Goal: Information Seeking & Learning: Learn about a topic

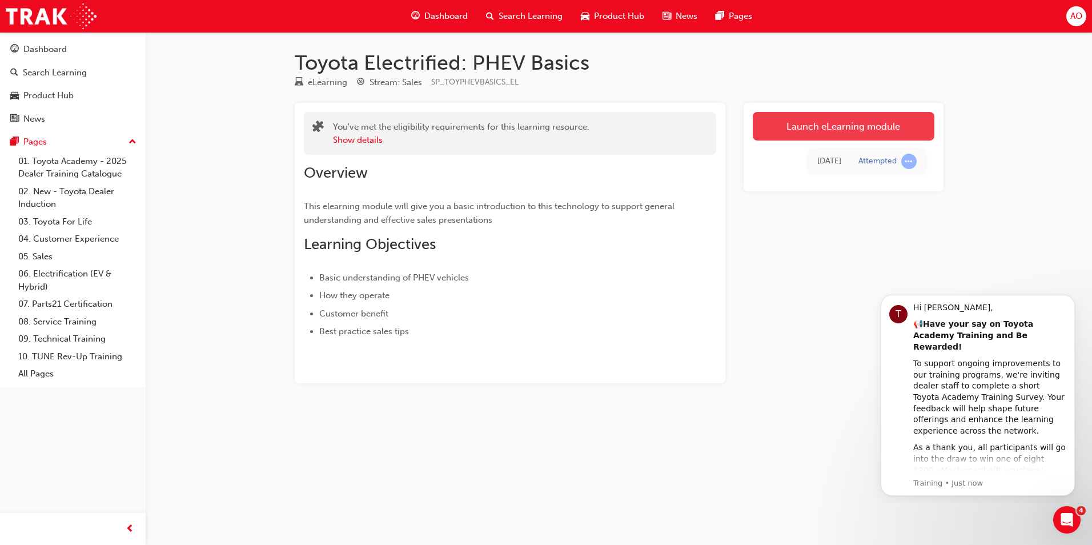
click at [817, 123] on link "Launch eLearning module" at bounding box center [843, 126] width 182 height 29
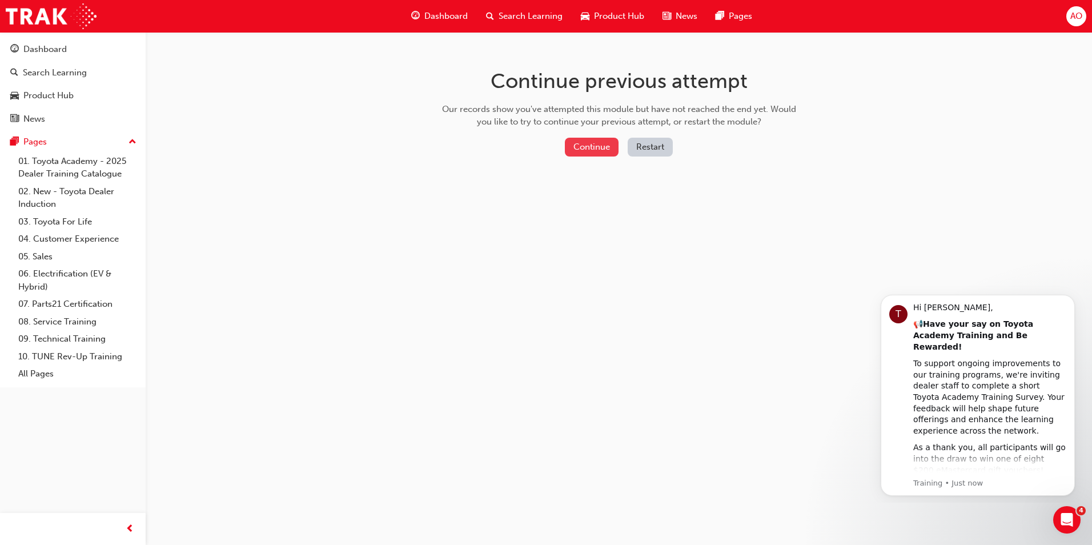
click at [586, 143] on button "Continue" at bounding box center [592, 147] width 54 height 19
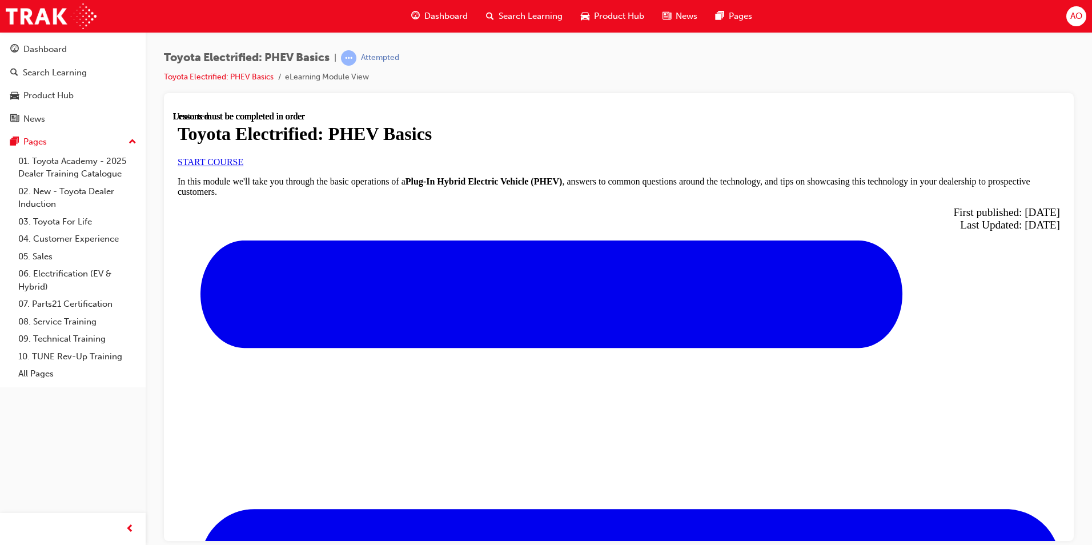
click at [243, 166] on span "START COURSE" at bounding box center [211, 161] width 66 height 10
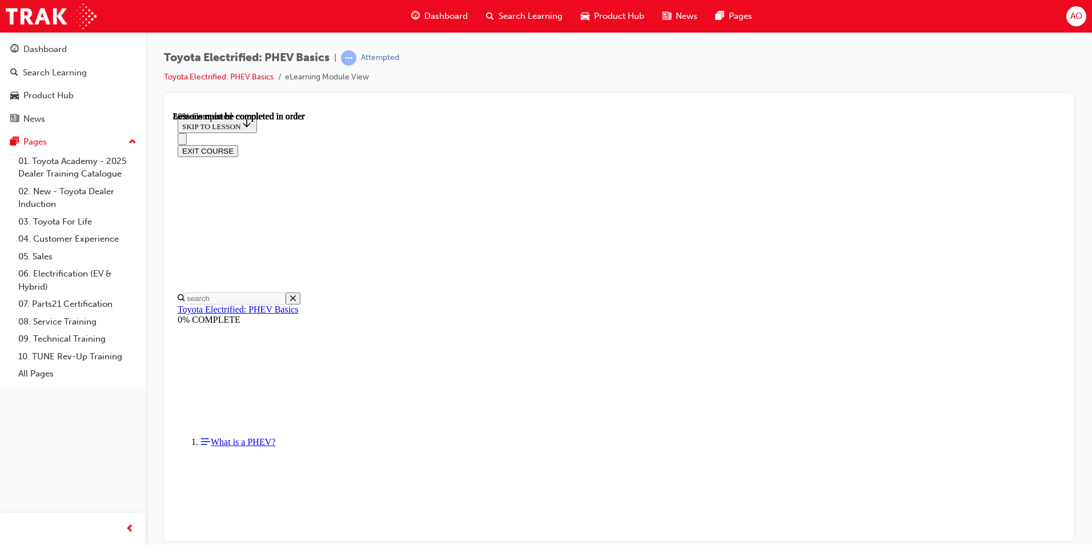
scroll to position [720, 0]
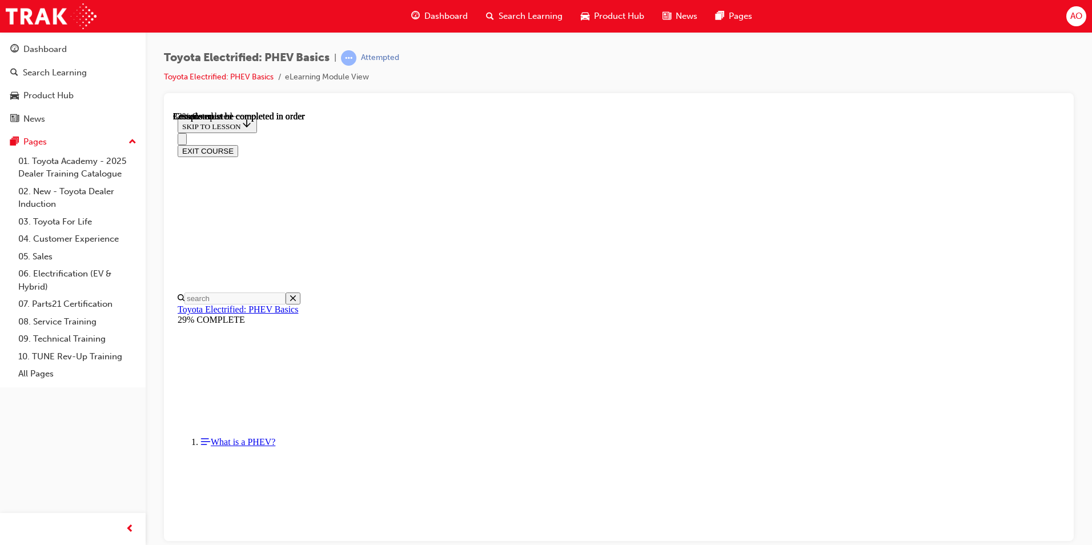
scroll to position [14, 0]
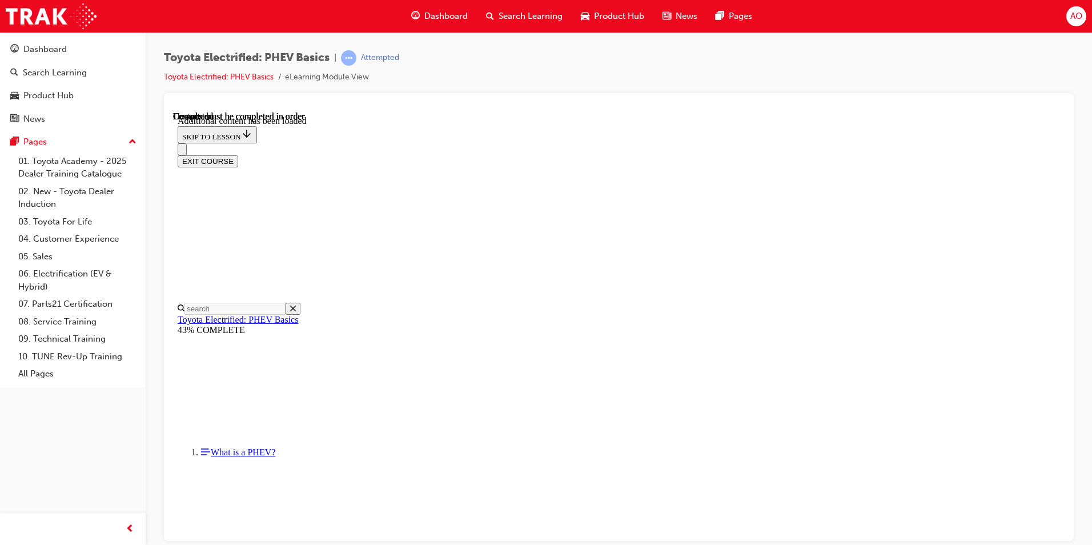
scroll to position [220, 0]
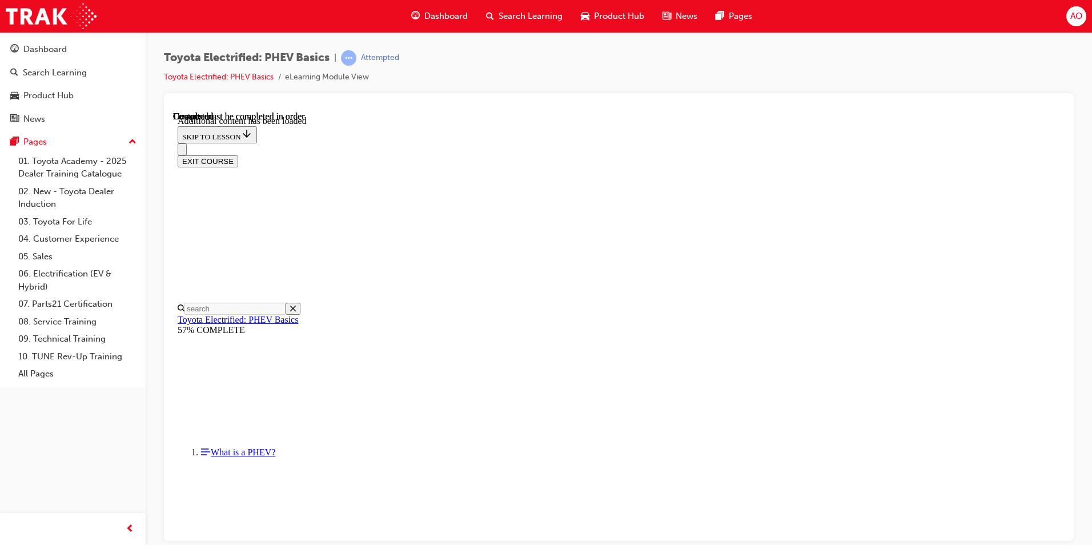
scroll to position [378, 0]
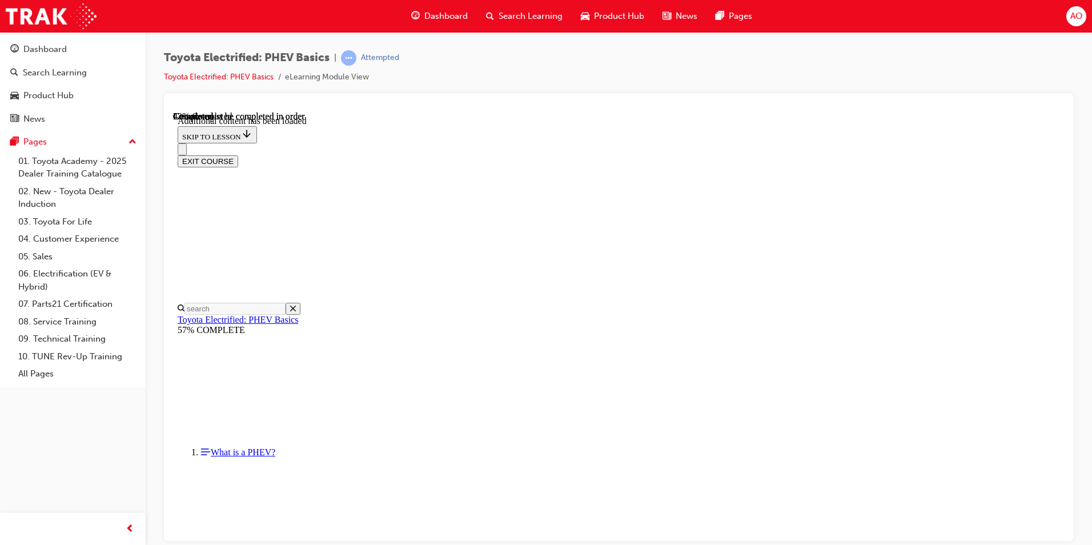
scroll to position [223, 0]
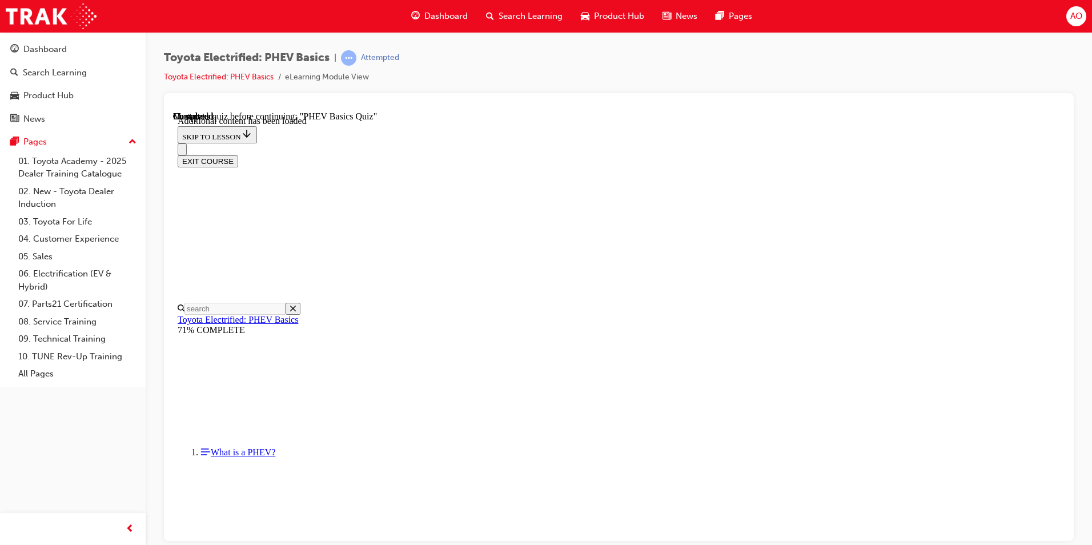
radio input "true"
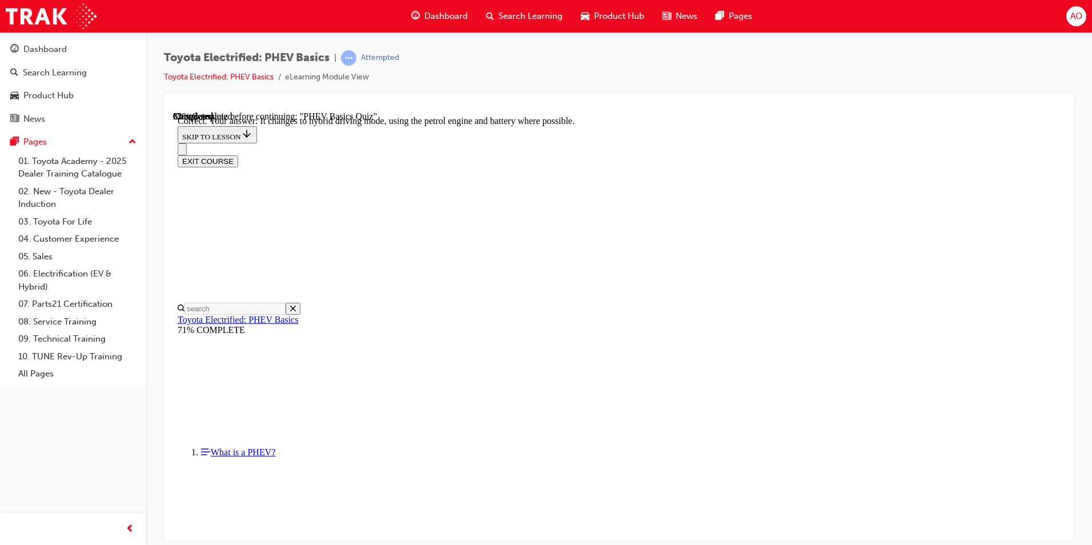
radio input "true"
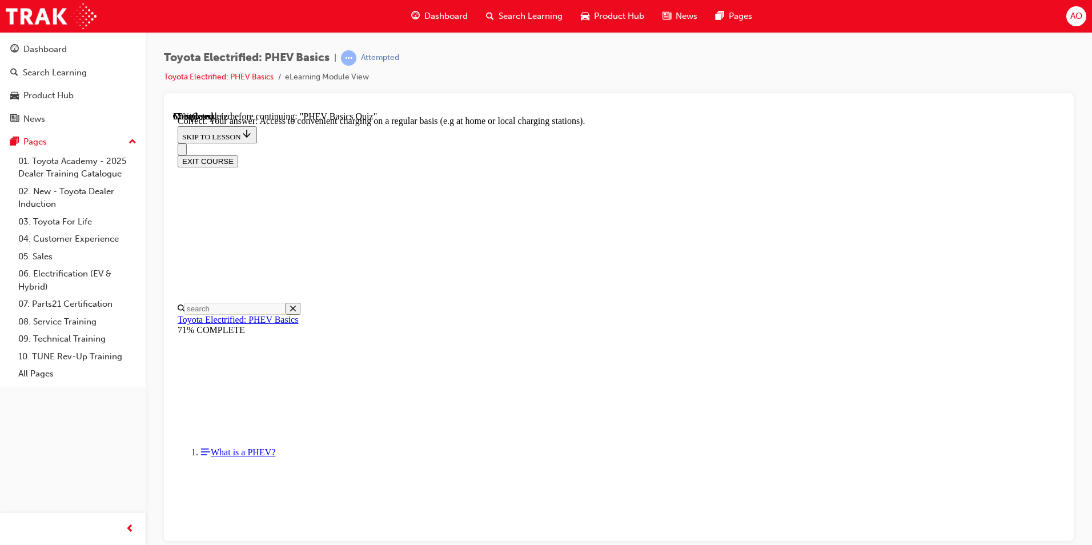
scroll to position [244, 0]
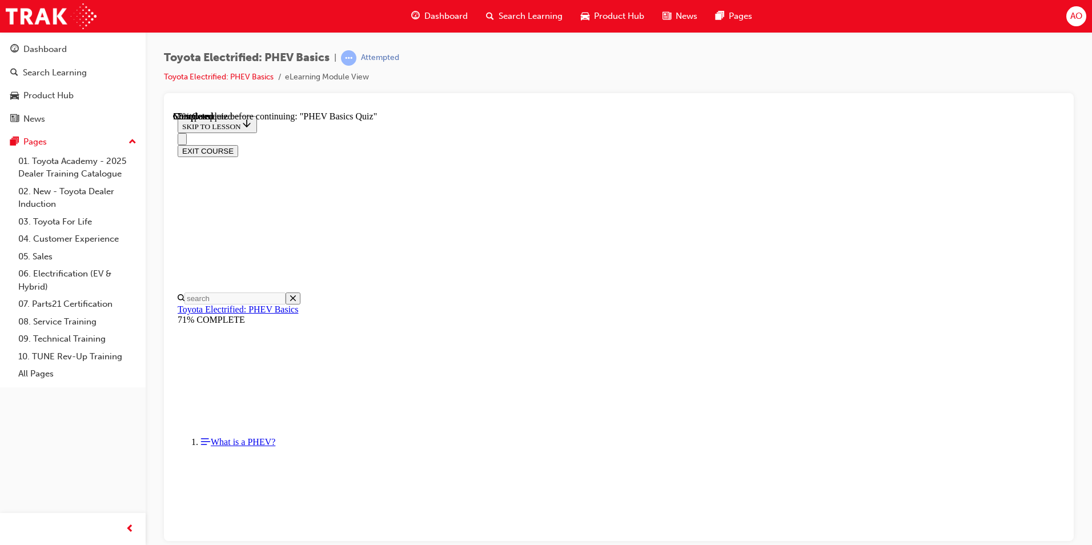
scroll to position [98, 0]
radio input "true"
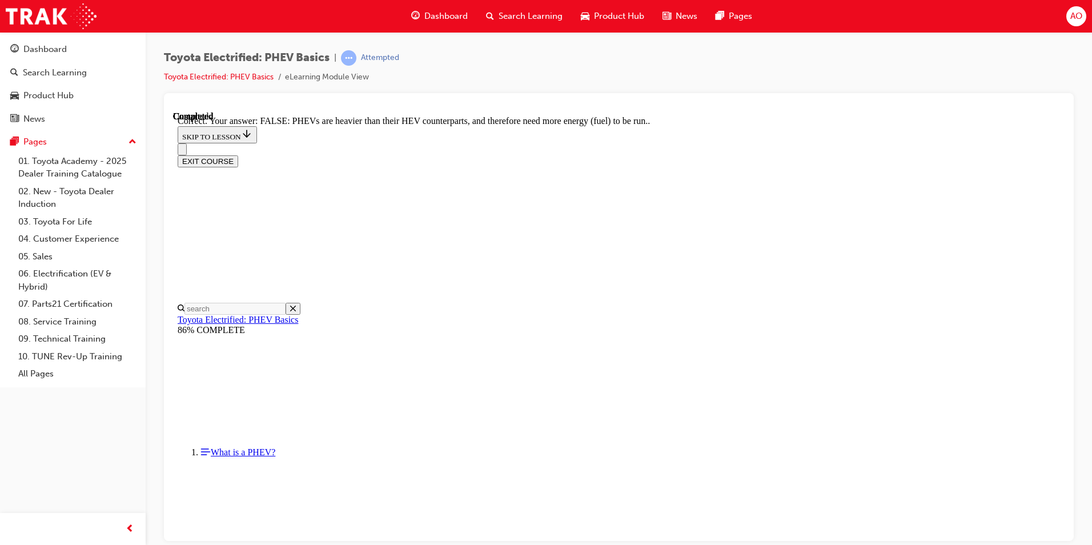
scroll to position [176, 0]
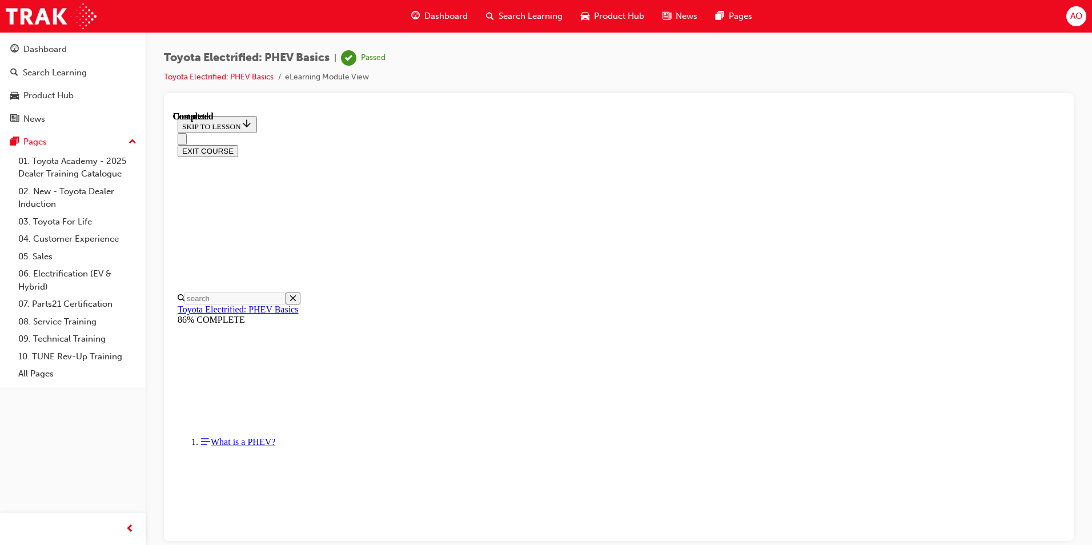
scroll to position [191, 0]
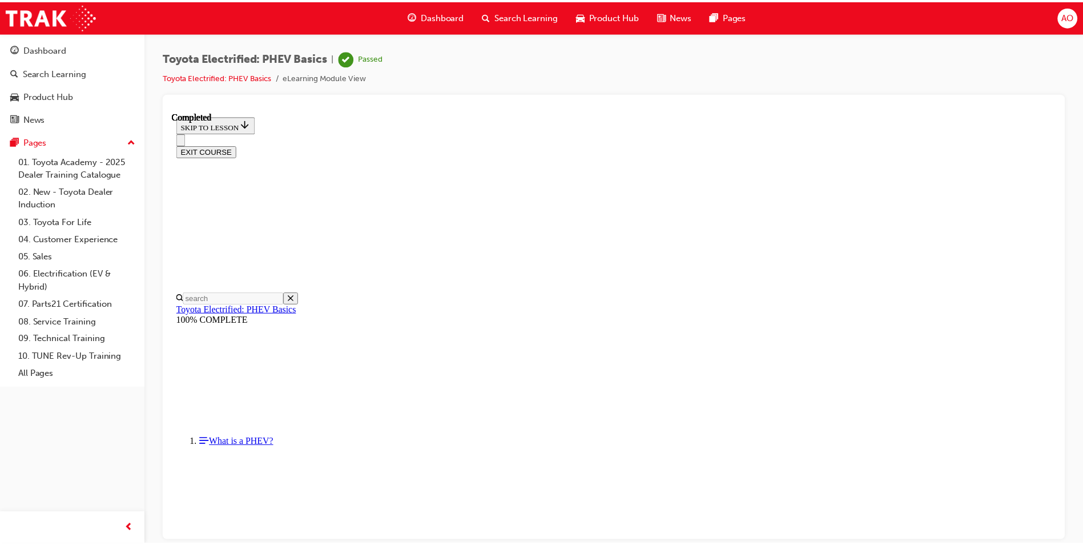
scroll to position [0, 0]
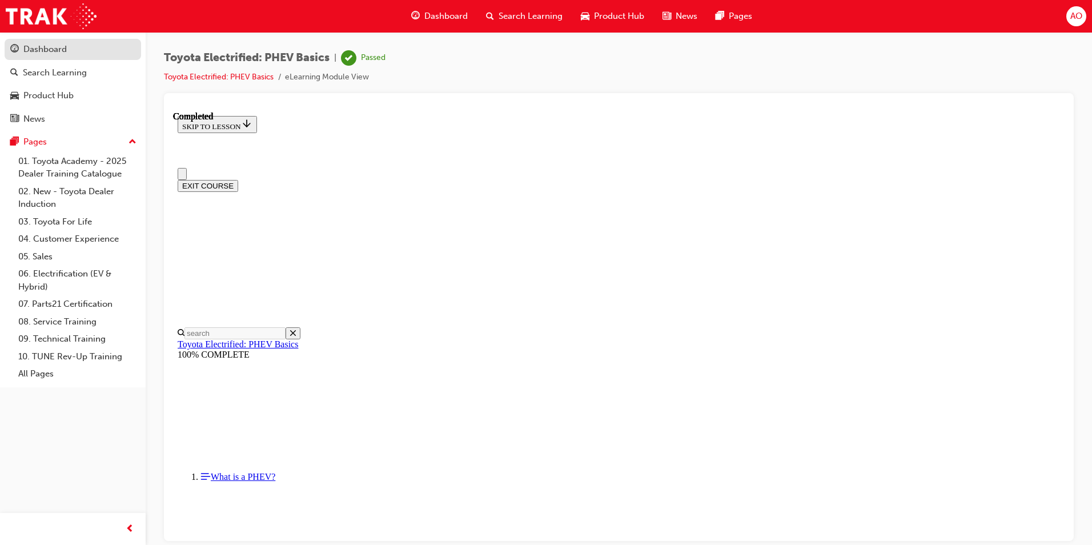
click at [44, 50] on div "Dashboard" at bounding box center [44, 49] width 43 height 13
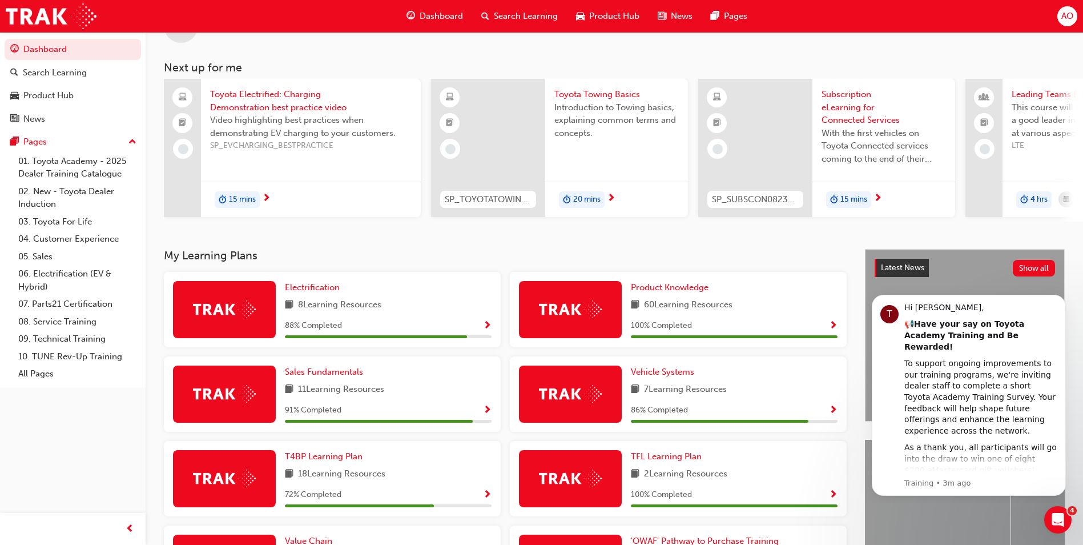
scroll to position [243, 0]
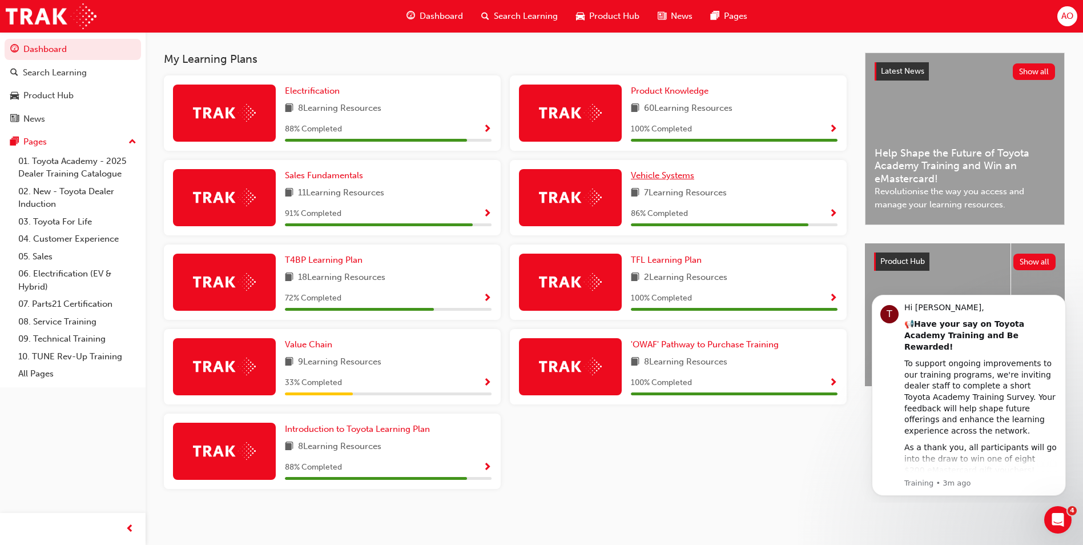
click at [664, 174] on span "Vehicle Systems" at bounding box center [662, 175] width 63 height 10
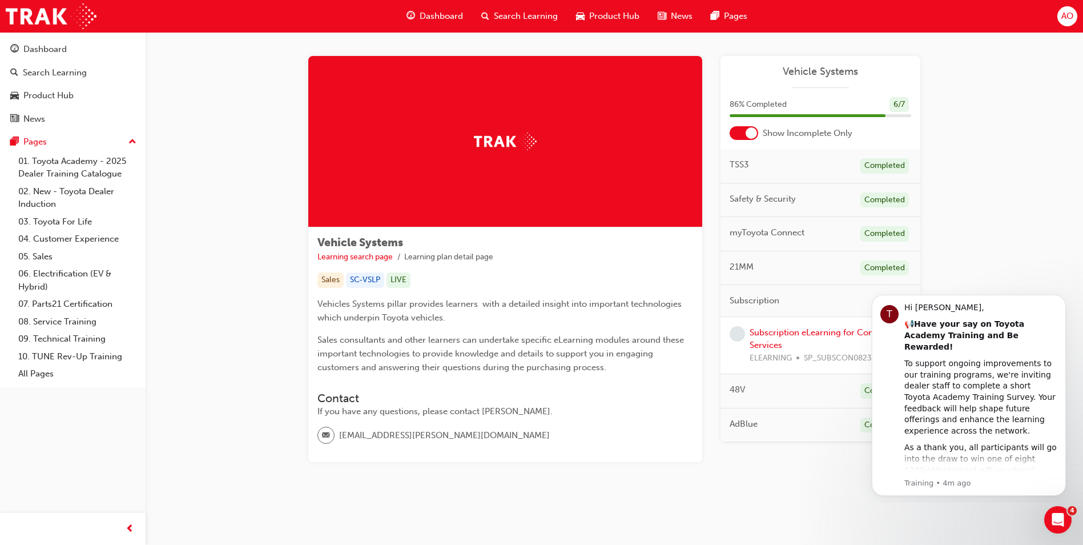
scroll to position [4, 0]
click at [547, 14] on span "Search Learning" at bounding box center [526, 16] width 64 height 13
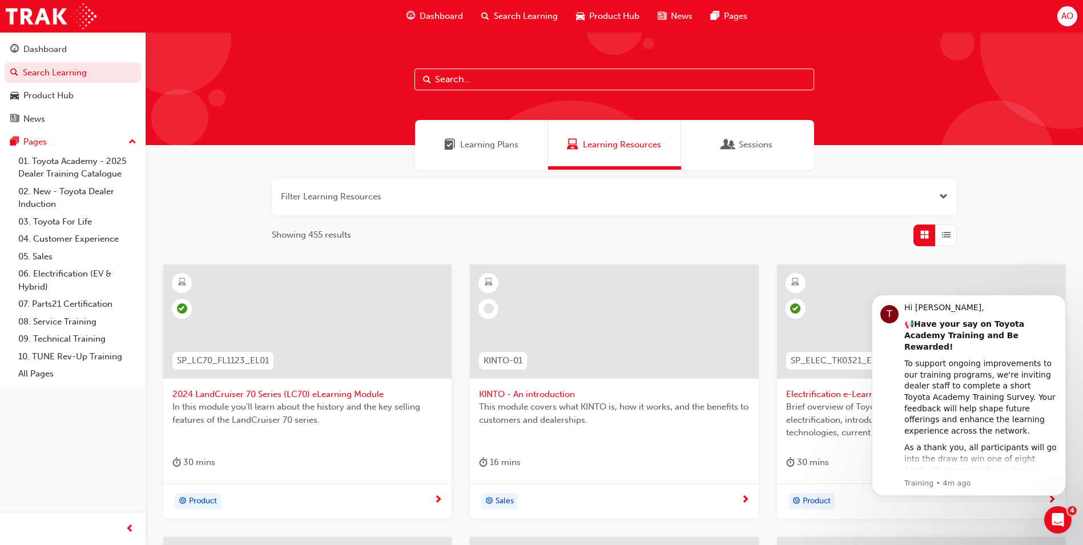
click at [456, 76] on input "text" at bounding box center [614, 80] width 400 height 22
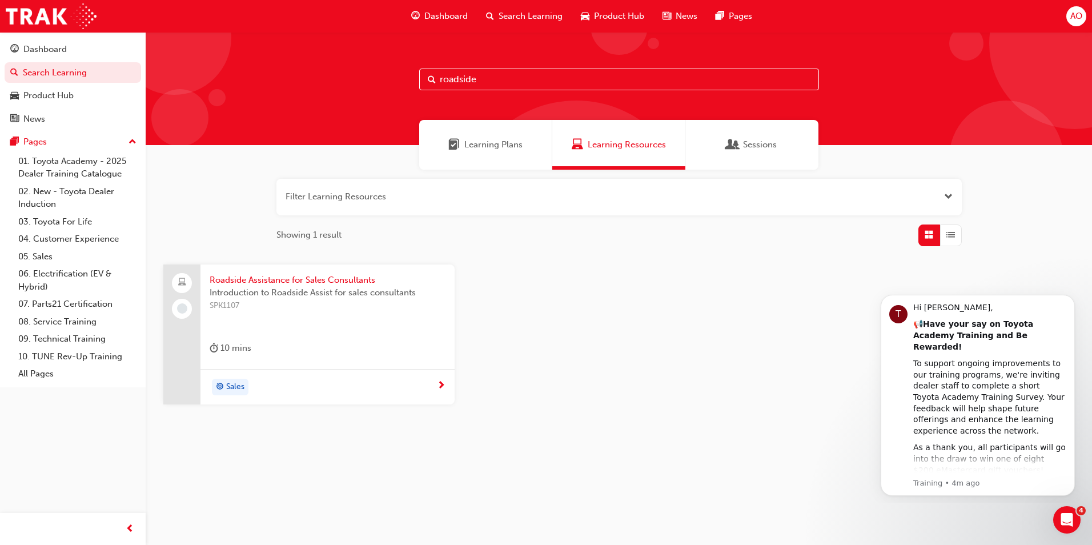
type input "roadside"
click at [288, 277] on span "Roadside Assistance for Sales Consultants" at bounding box center [328, 279] width 236 height 13
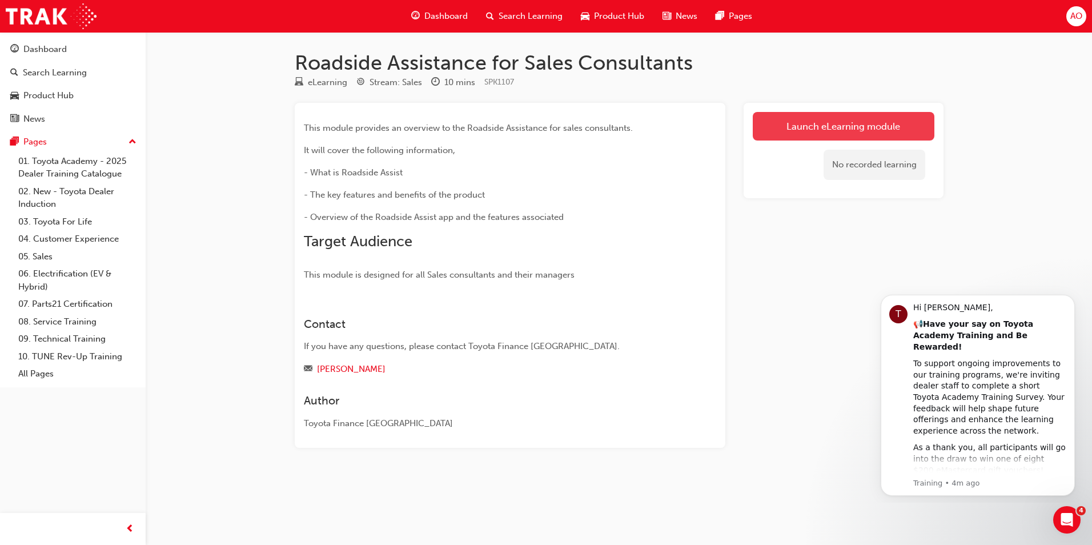
click at [790, 123] on link "Launch eLearning module" at bounding box center [843, 126] width 182 height 29
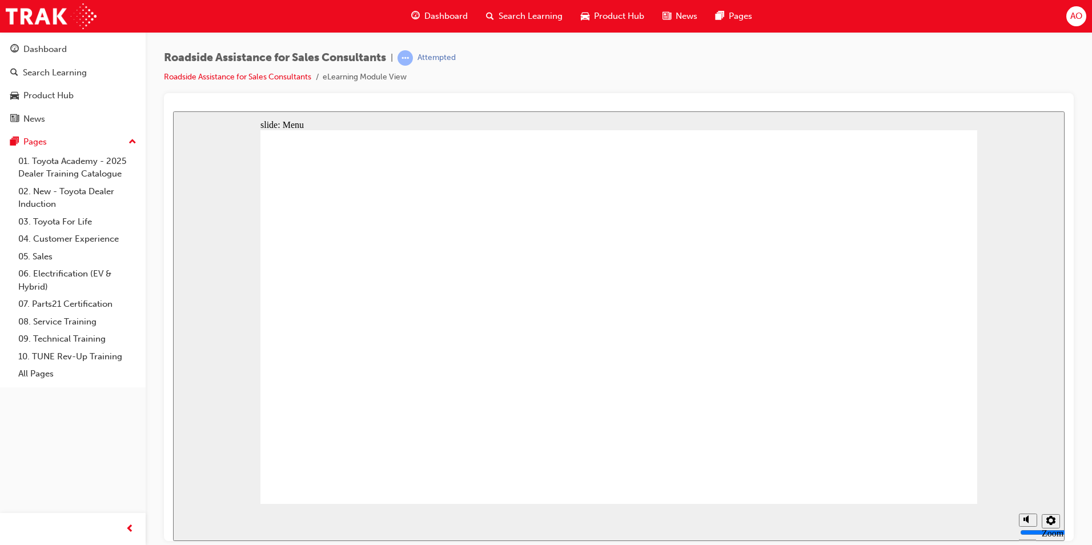
click at [915, 521] on div "playback controls" at bounding box center [596, 521] width 834 height 37
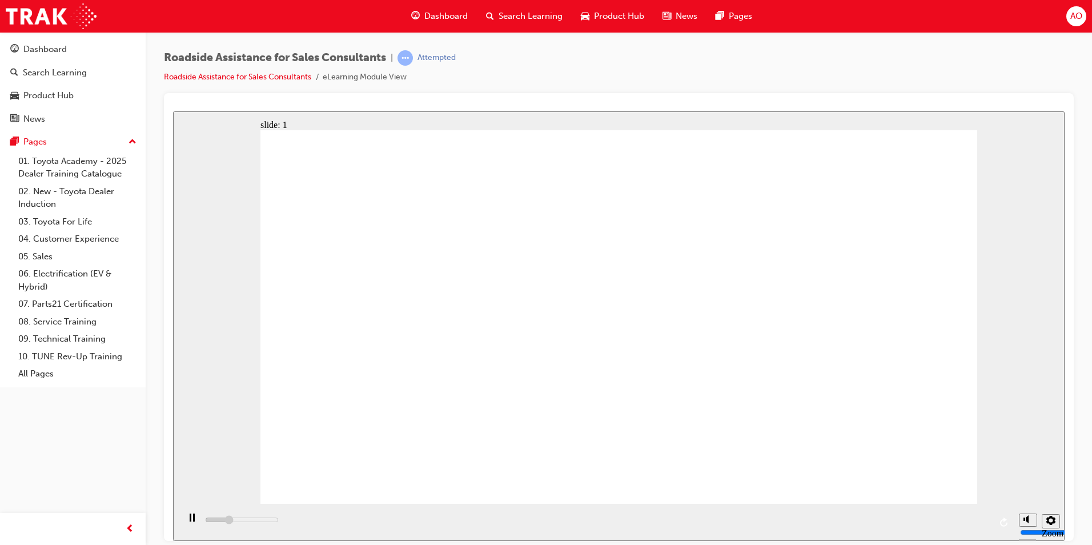
click at [965, 521] on div "playback controls" at bounding box center [596, 521] width 834 height 37
click at [1048, 522] on icon "Settings" at bounding box center [1050, 519] width 9 height 9
click at [1070, 252] on div at bounding box center [618, 317] width 909 height 448
click at [1049, 519] on icon "Settings" at bounding box center [1050, 519] width 9 height 9
click at [1016, 337] on div "slide: 1 Next page Page 1 of 9 Previous page Open Menu Help Save and Exit Toyot…" at bounding box center [618, 325] width 891 height 429
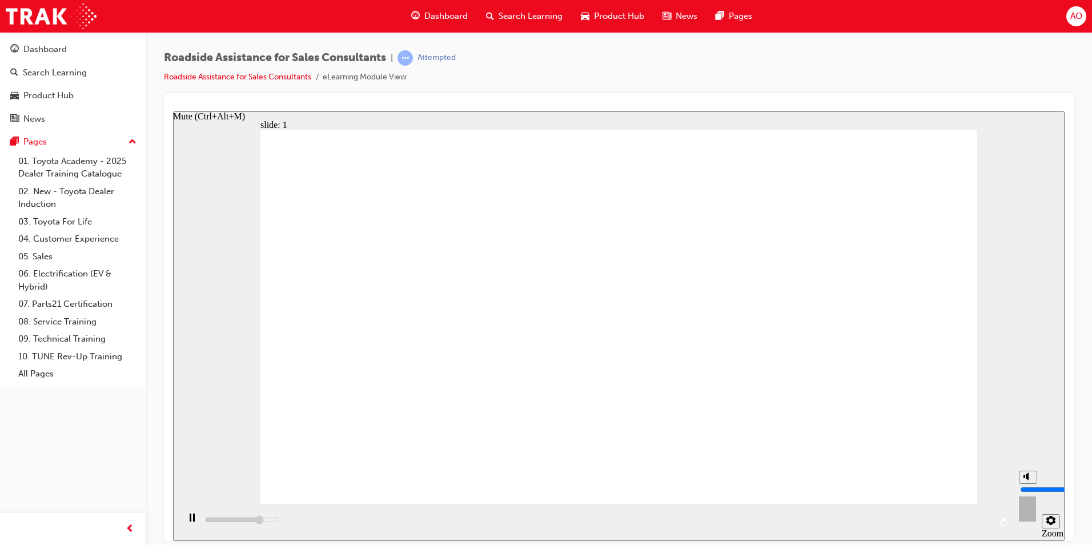
click at [1025, 480] on icon "Mute (Ctrl+Alt+M)" at bounding box center [1027, 476] width 9 height 8
type input "24800"
type input "0"
click at [1026, 478] on circle "Unmute (Ctrl+Alt+M)" at bounding box center [1028, 476] width 4 height 4
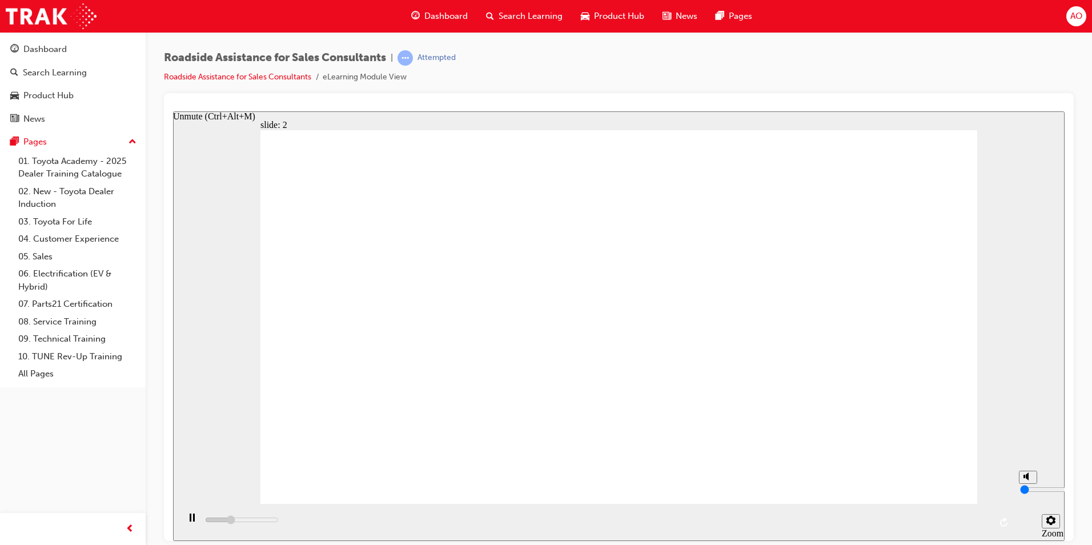
type input "14500"
type input "8"
click at [1026, 478] on circle "Mute (Ctrl+Alt+M)" at bounding box center [1028, 476] width 4 height 4
type input "15400"
type input "0"
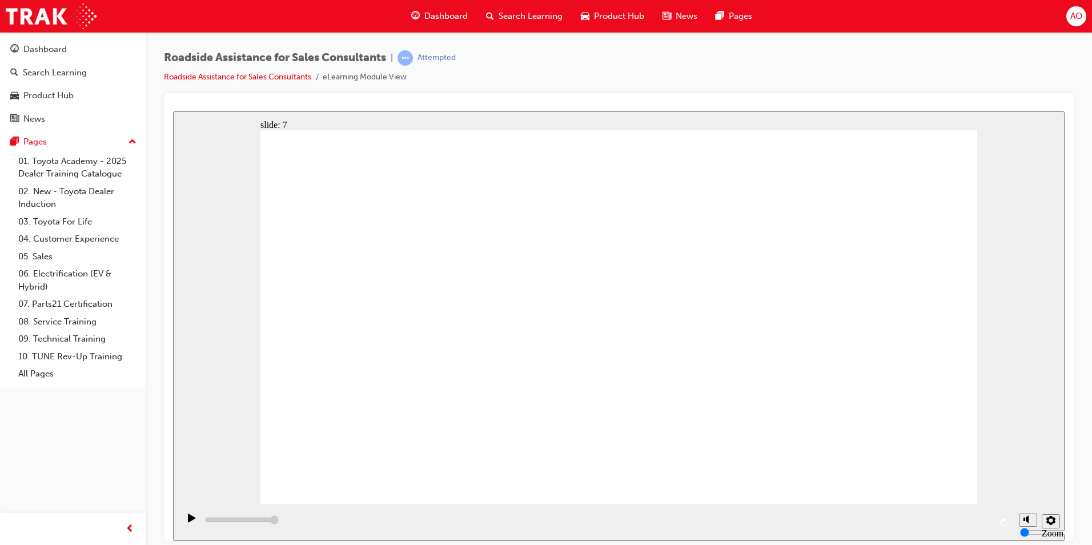
type input "23000"
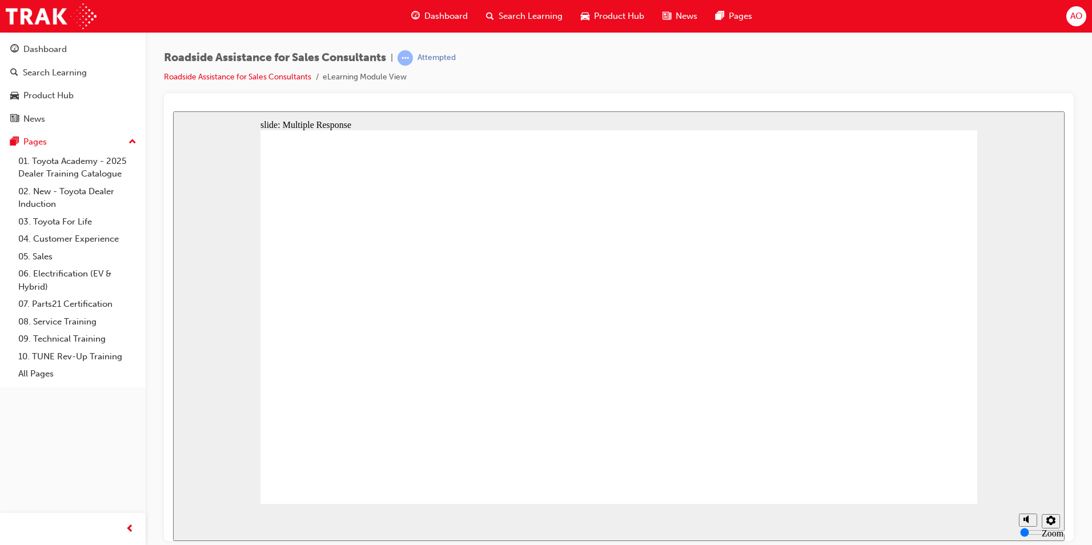
checkbox input "true"
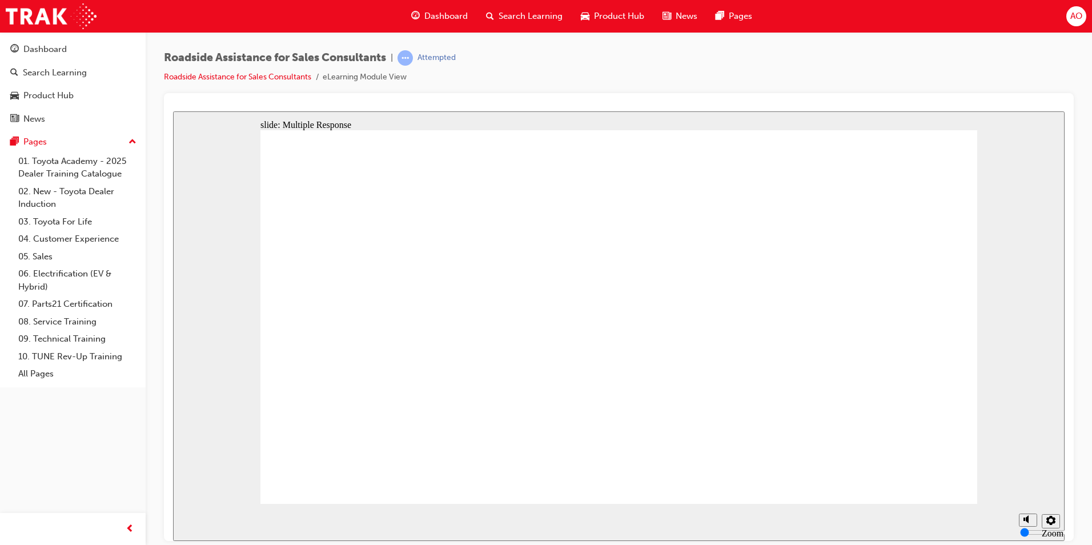
checkbox input "true"
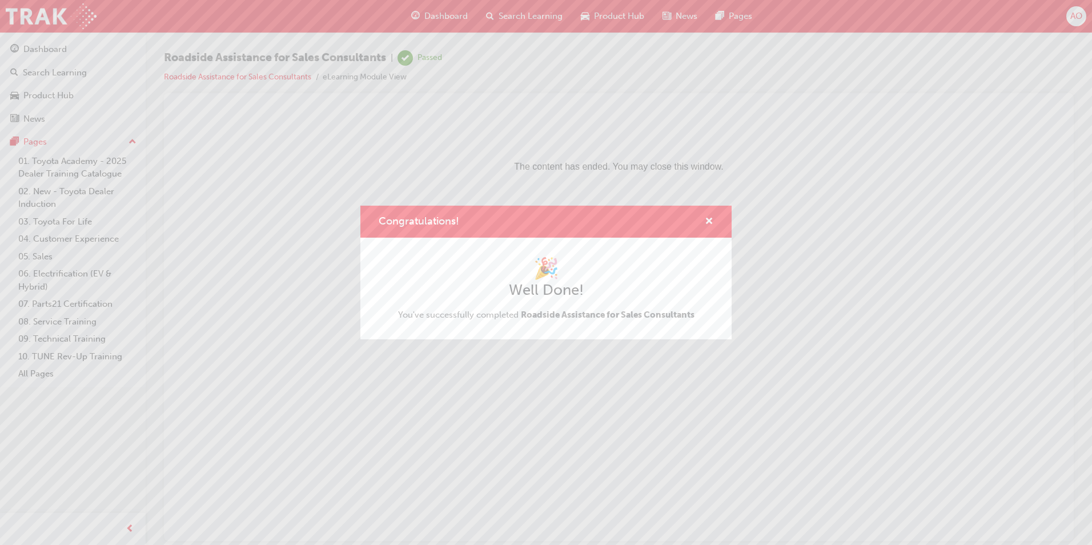
click at [53, 49] on div "Congratulations! 🎉 Well Done! You've successfully completed Roadside Assistance…" at bounding box center [546, 272] width 1092 height 545
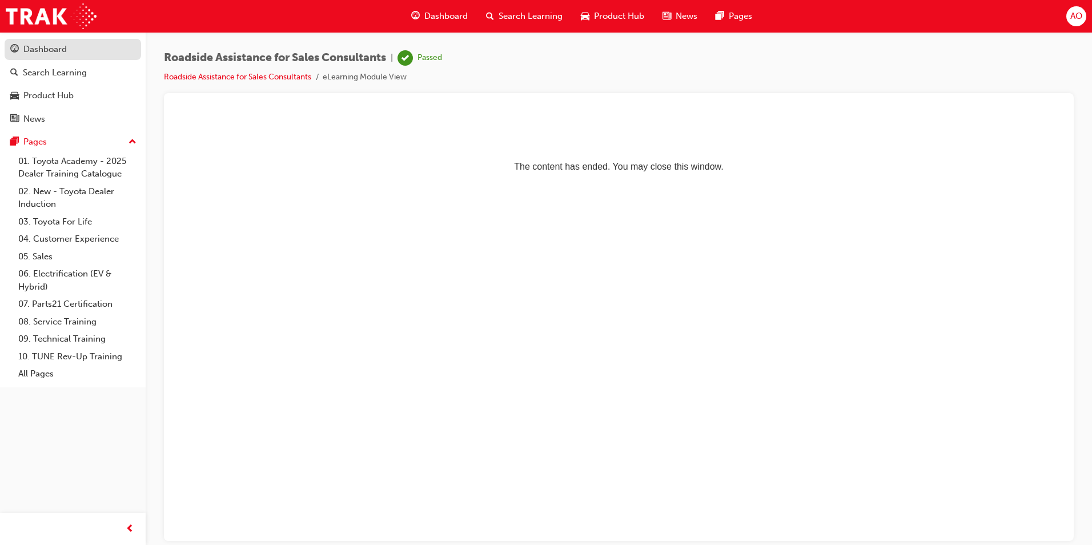
click at [39, 51] on div "Dashboard" at bounding box center [44, 49] width 43 height 13
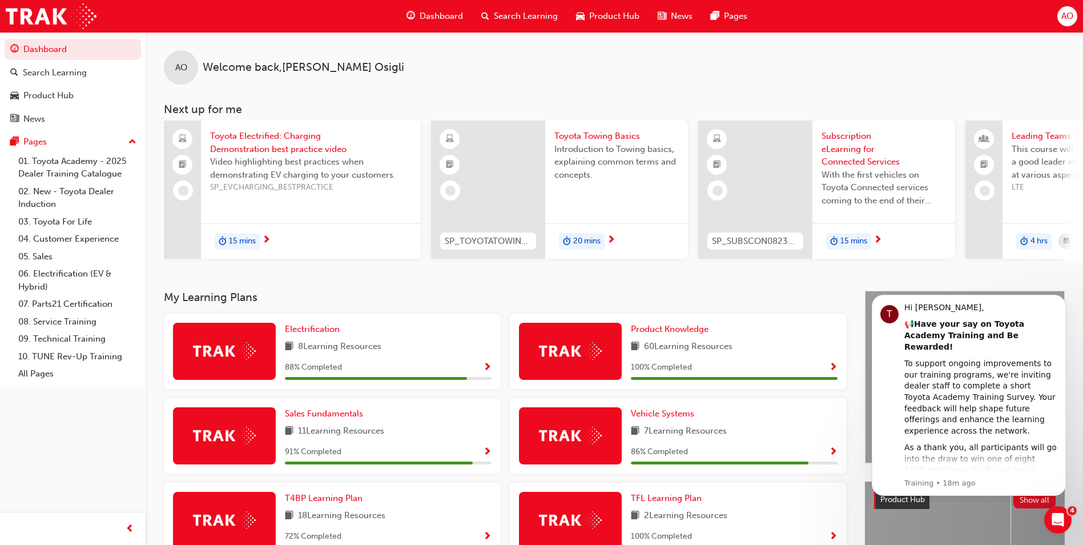
click at [259, 138] on span "Toyota Electrified: Charging Demonstration best practice video" at bounding box center [311, 143] width 202 height 26
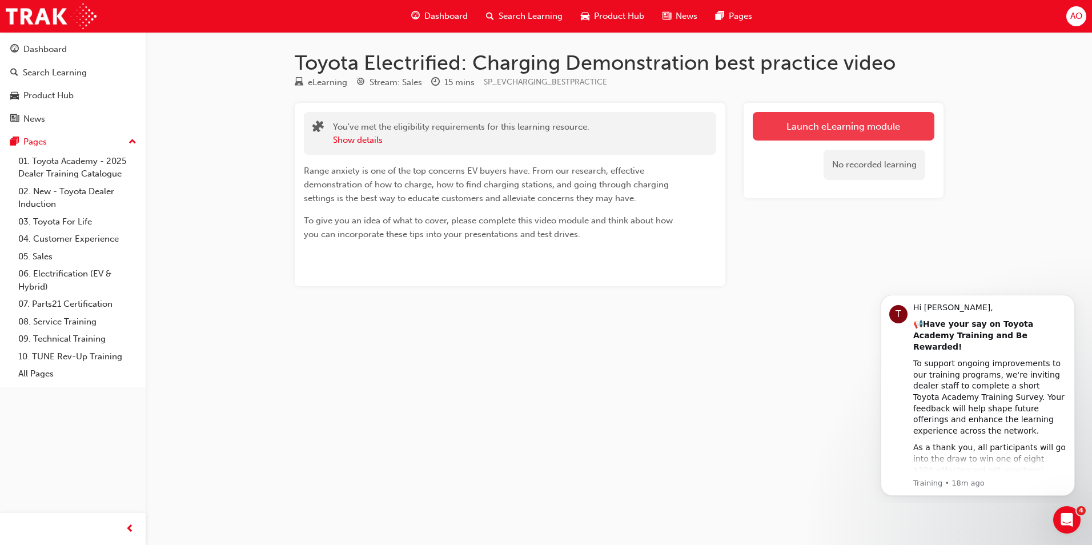
click at [827, 125] on link "Launch eLearning module" at bounding box center [843, 126] width 182 height 29
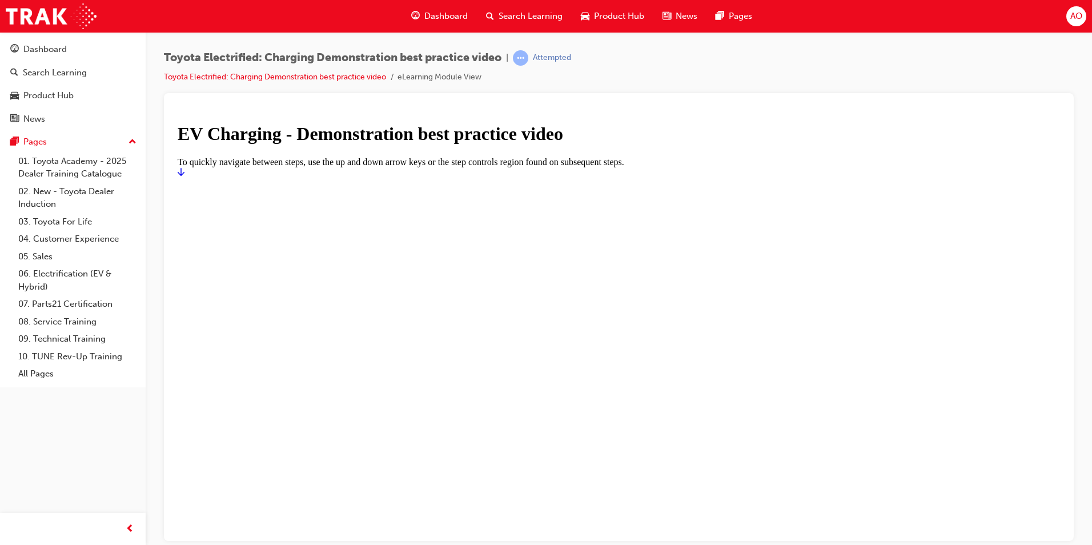
click at [706, 144] on h1 "EV Charging - Demonstration best practice video" at bounding box center [619, 133] width 882 height 21
click at [184, 175] on icon "Start" at bounding box center [181, 171] width 7 height 8
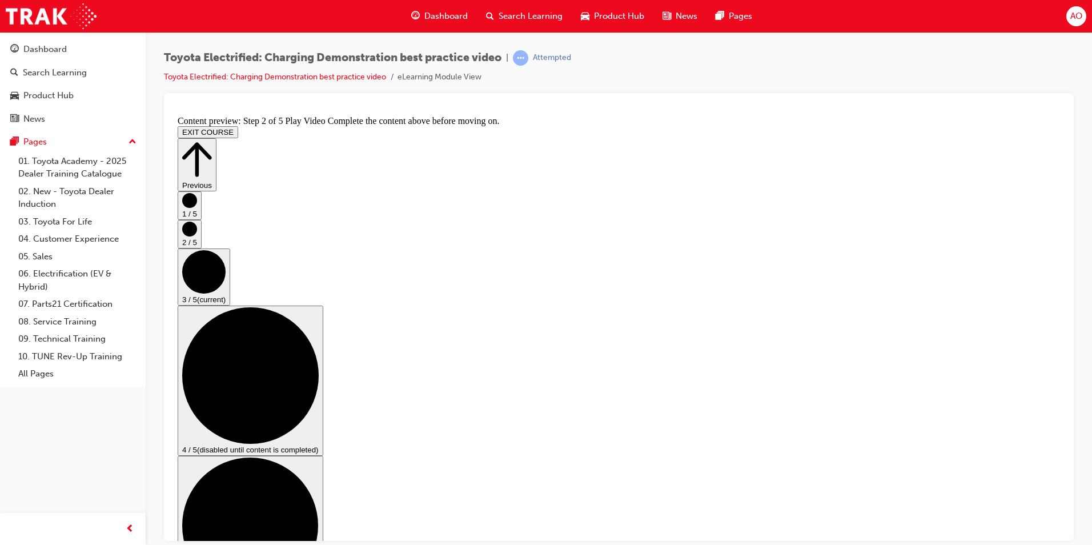
scroll to position [114, 0]
checkbox input "true"
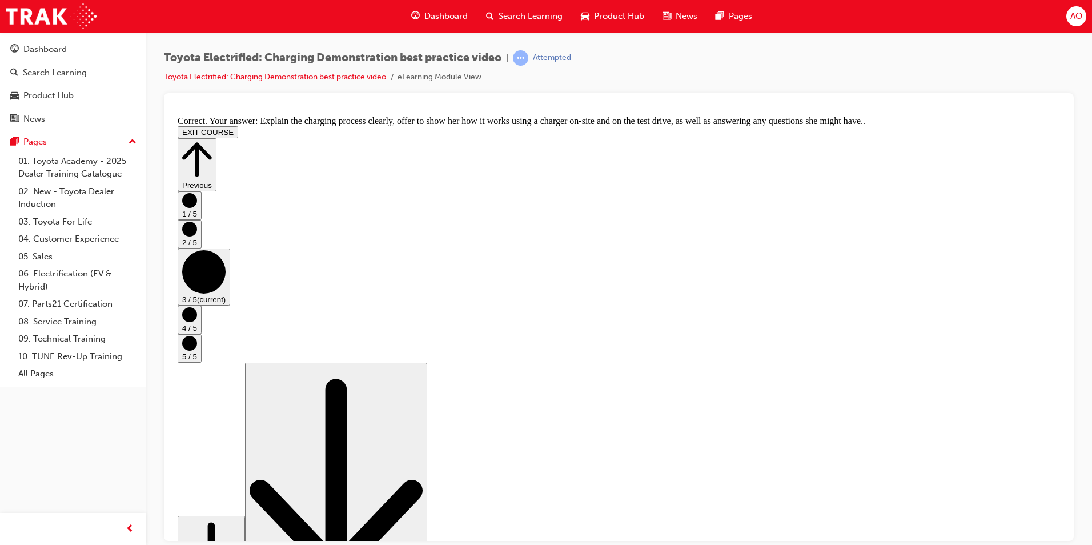
scroll to position [191, 0]
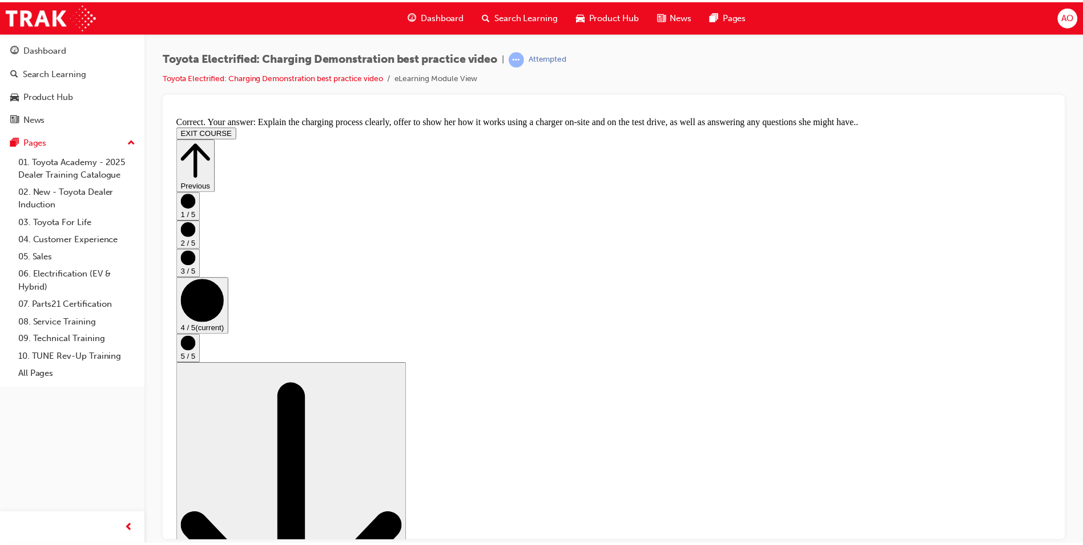
scroll to position [0, 0]
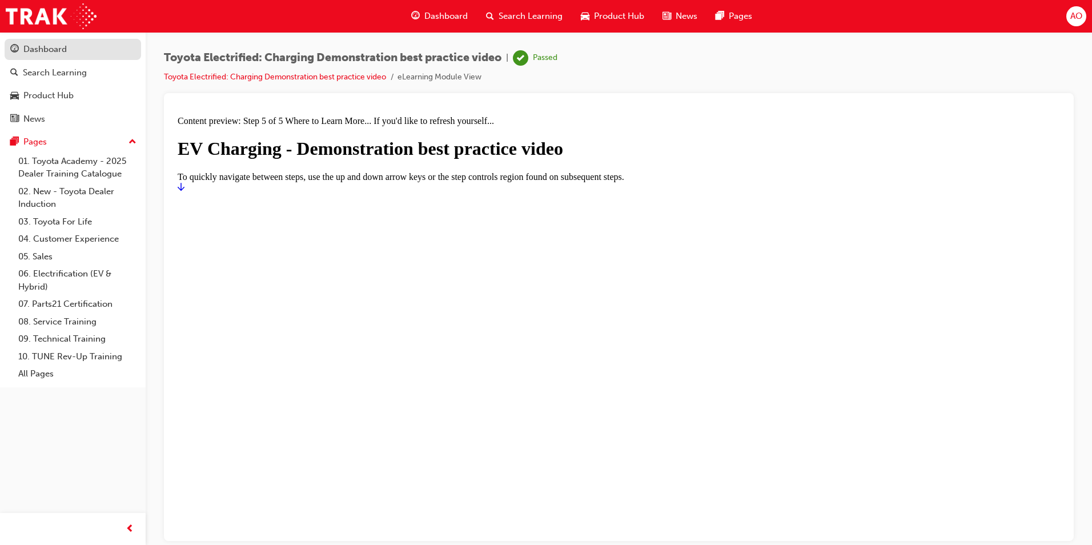
click at [40, 51] on div "Dashboard" at bounding box center [44, 49] width 43 height 13
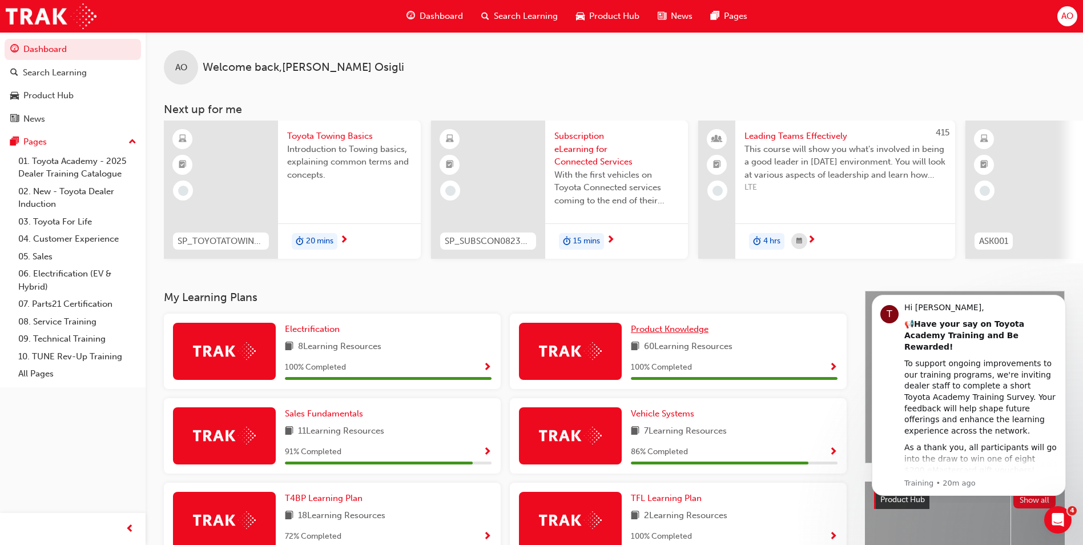
click at [656, 332] on span "Product Knowledge" at bounding box center [670, 329] width 78 height 10
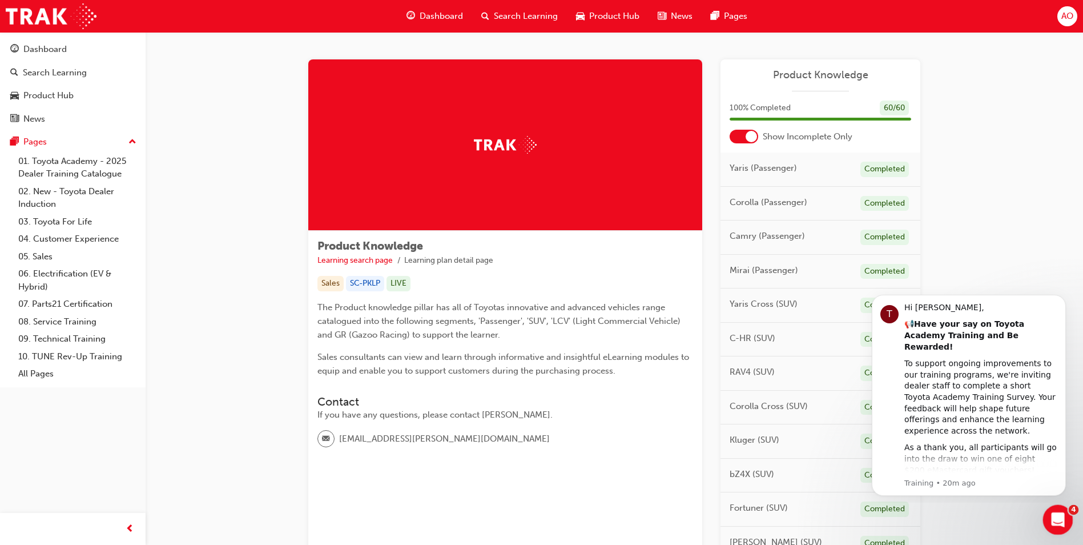
click at [1061, 517] on icon "Open Intercom Messenger" at bounding box center [1056, 518] width 19 height 19
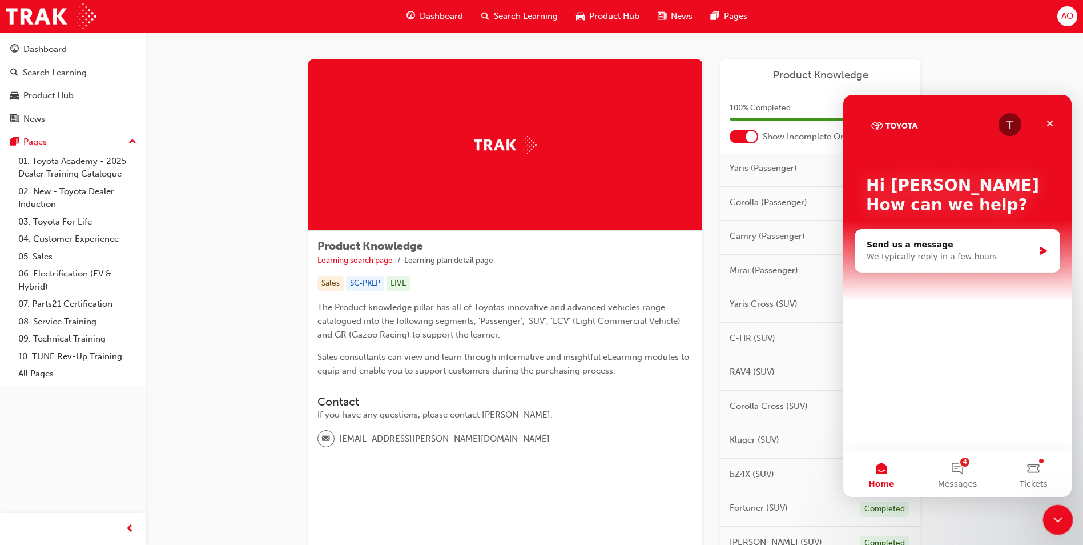
click at [1061, 517] on icon "Close Intercom Messenger" at bounding box center [1056, 518] width 14 height 14
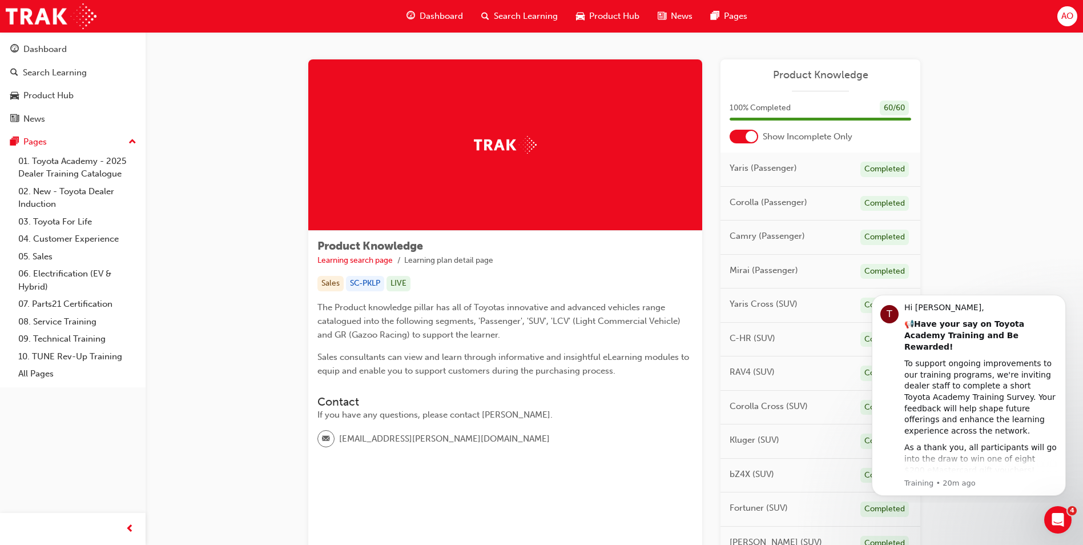
click at [966, 233] on div "Product Knowledge Learning search page Learning plan detail page Product Knowle…" at bounding box center [614, 510] width 937 height 957
click at [1063, 299] on icon "Dismiss notification" at bounding box center [1063, 298] width 6 height 6
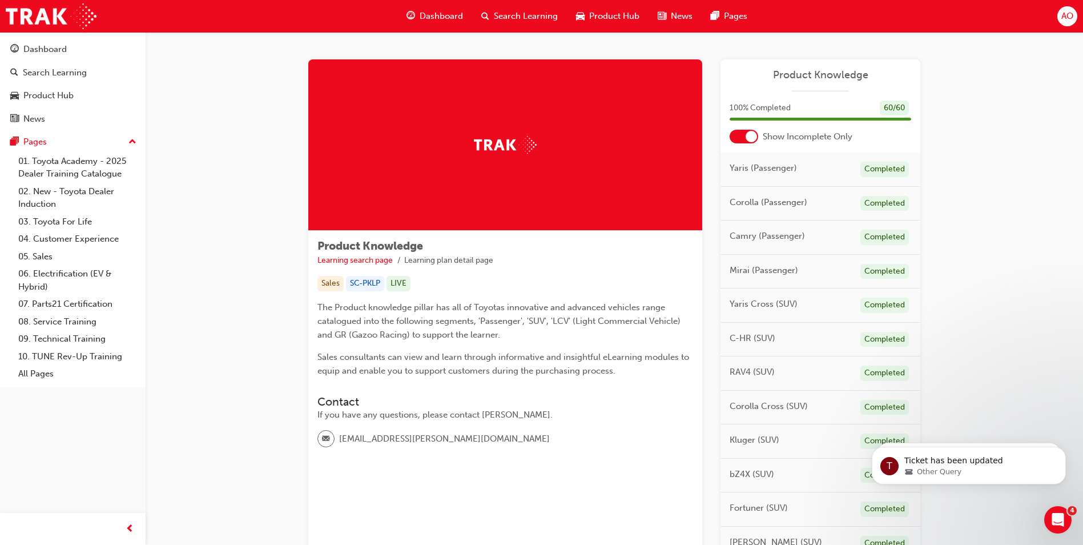
click at [506, 13] on span "Search Learning" at bounding box center [526, 16] width 64 height 13
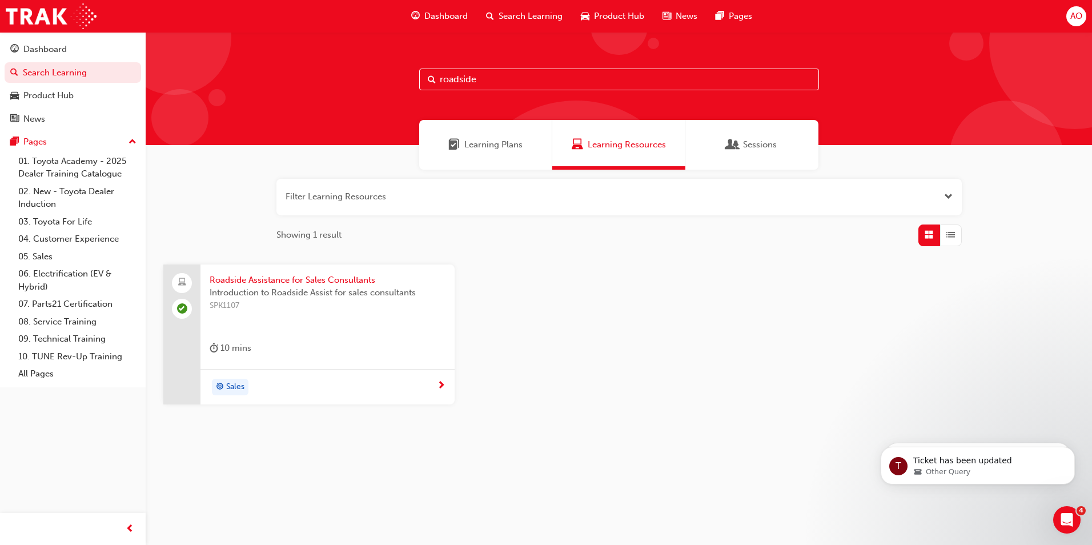
click at [497, 146] on span "Learning Plans" at bounding box center [493, 144] width 58 height 13
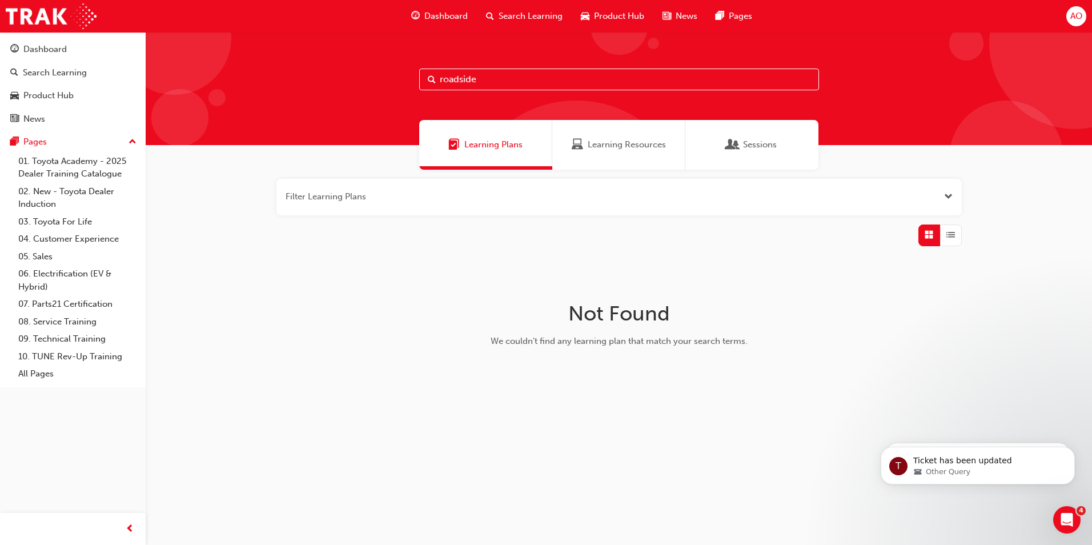
click at [605, 147] on span "Learning Resources" at bounding box center [626, 144] width 78 height 13
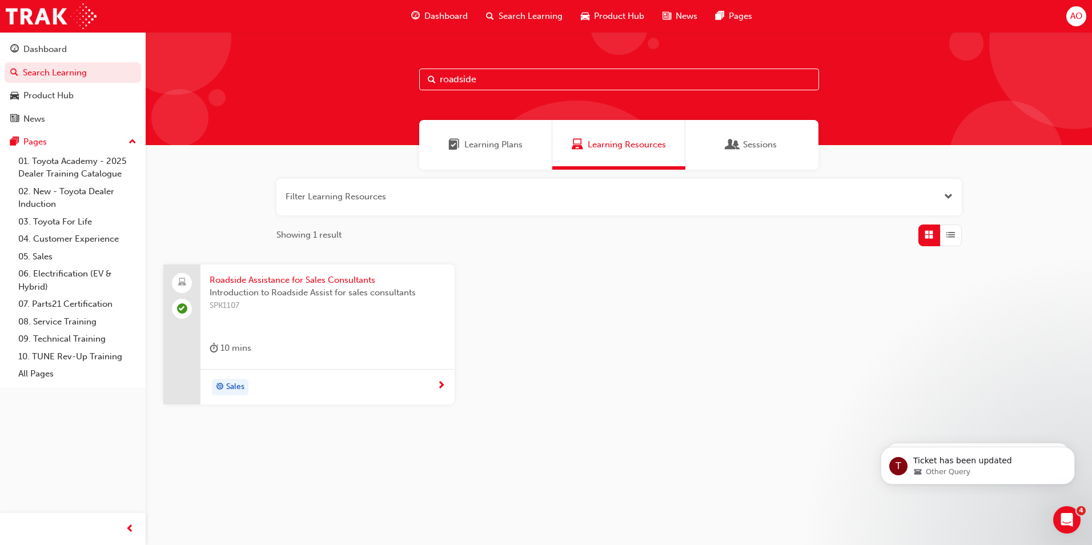
drag, startPoint x: 517, startPoint y: 82, endPoint x: 302, endPoint y: 75, distance: 215.3
click at [302, 75] on div "roadside" at bounding box center [619, 88] width 946 height 113
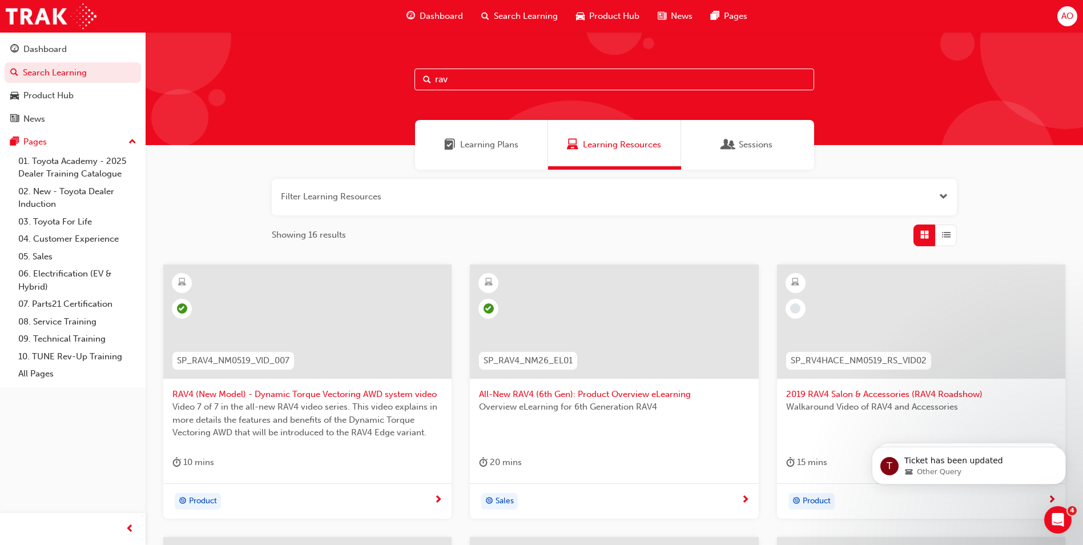
type input "rav"
click at [574, 395] on span "All-New RAV4 (6th Gen): Product Overview eLearning" at bounding box center [614, 394] width 270 height 13
